Goal: Navigation & Orientation: Find specific page/section

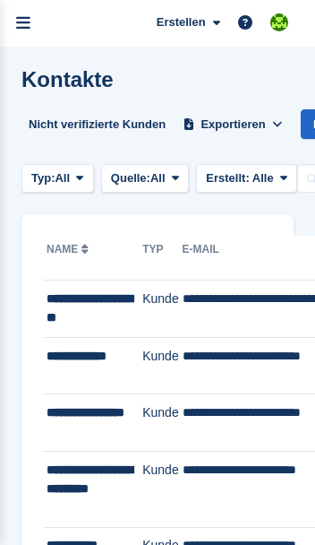
click at [28, 20] on icon "menu" at bounding box center [23, 23] width 14 height 16
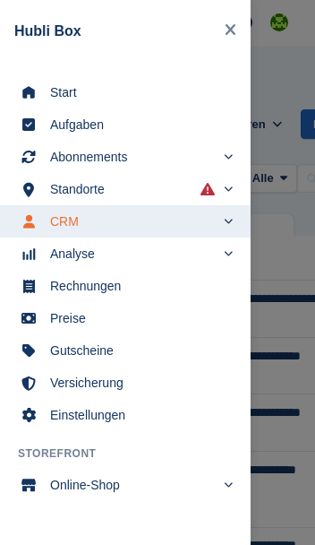
click at [62, 99] on span "Start" at bounding box center [137, 92] width 174 height 25
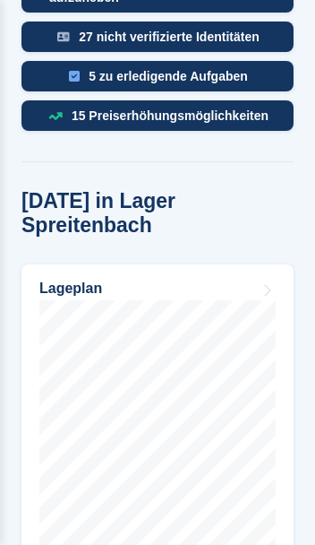
scroll to position [963, 0]
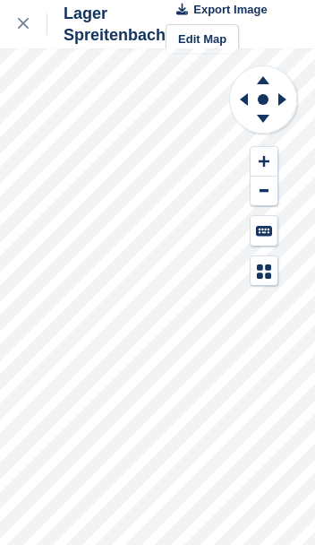
scroll to position [6, 0]
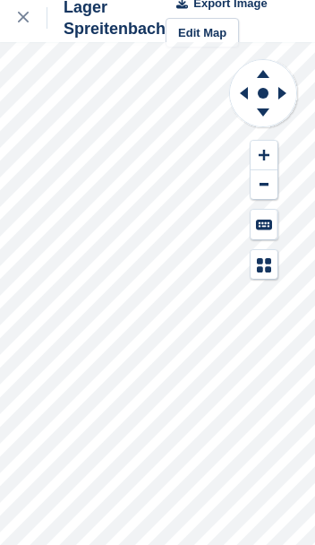
click at [24, 14] on icon at bounding box center [23, 17] width 11 height 11
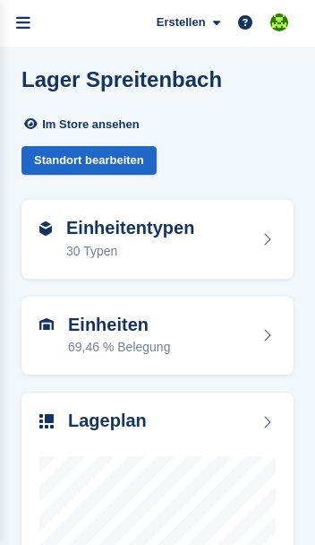
click at [26, 23] on icon "menu" at bounding box center [23, 23] width 14 height 16
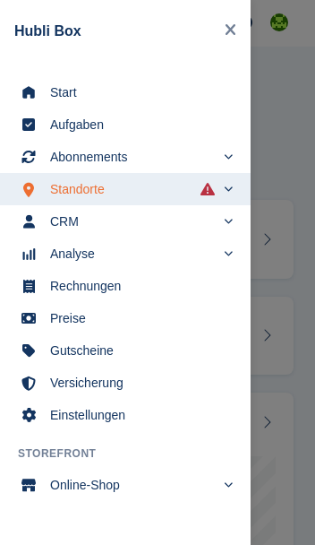
click at [64, 98] on span "Start" at bounding box center [137, 92] width 174 height 25
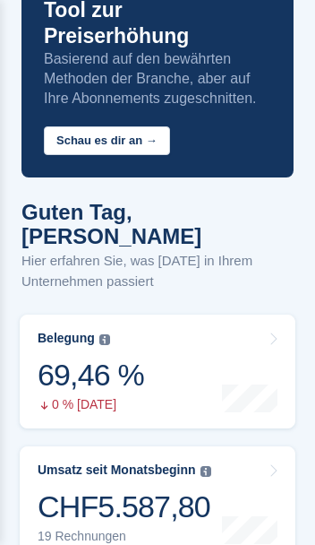
scroll to position [193, 0]
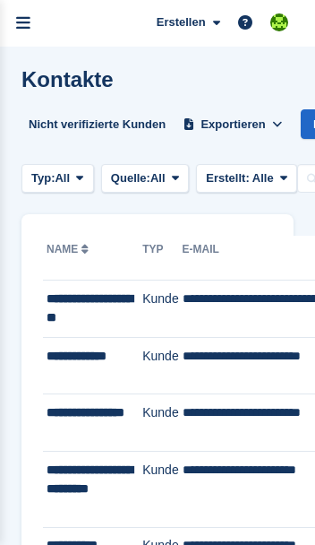
click at [29, 25] on icon "menu" at bounding box center [23, 23] width 14 height 16
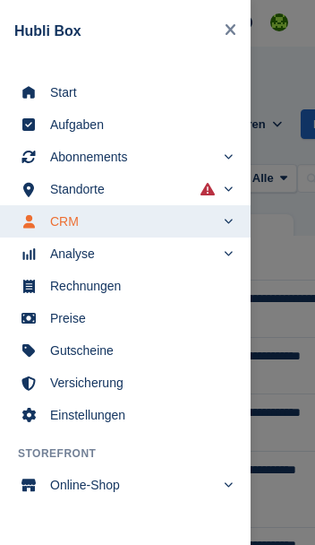
click at [57, 90] on span "Start" at bounding box center [137, 92] width 174 height 25
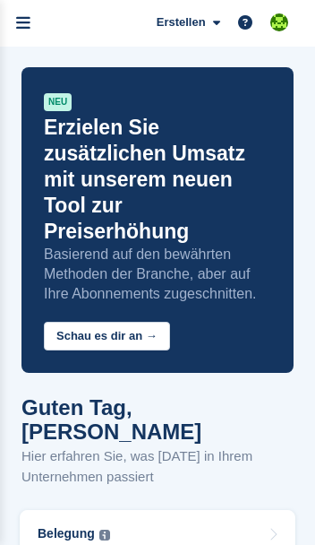
click at [22, 32] on link "menu" at bounding box center [23, 23] width 47 height 47
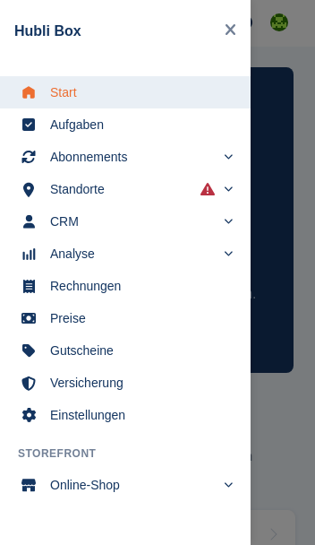
click at [288, 372] on div "main navigation" at bounding box center [157, 272] width 315 height 545
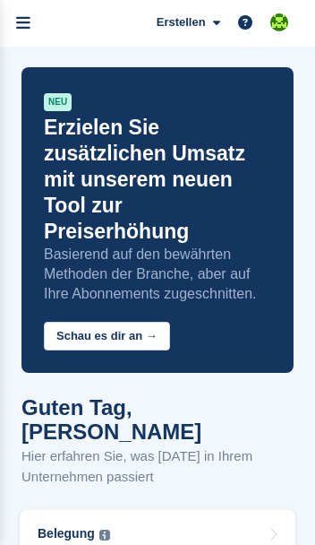
click at [35, 24] on link "menu" at bounding box center [23, 23] width 47 height 47
